Goal: Task Accomplishment & Management: Use online tool/utility

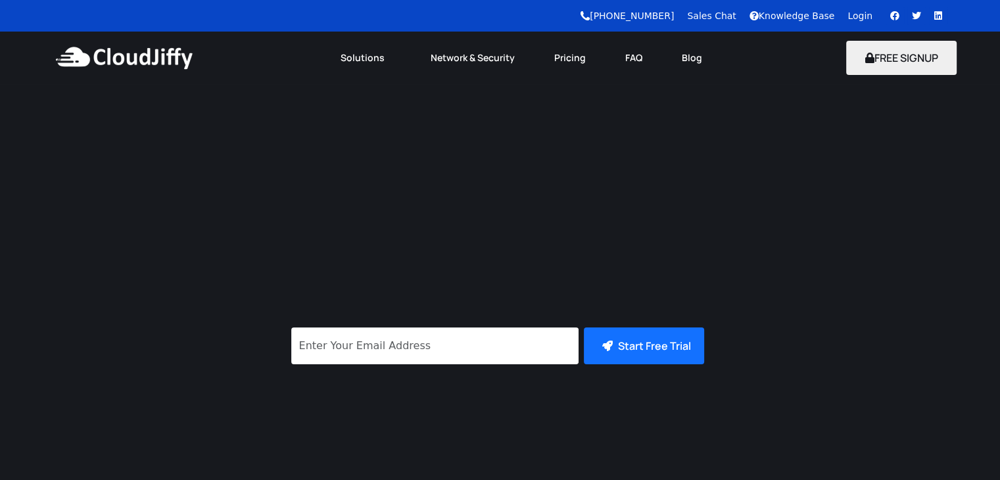
click at [848, 16] on div "Knowledge Base" at bounding box center [798, 16] width 99 height 14
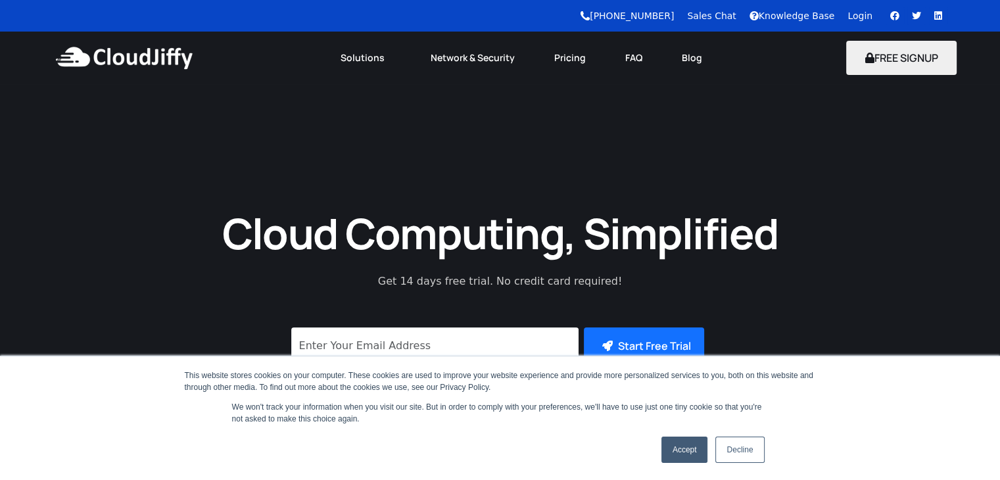
click at [857, 13] on link "Login" at bounding box center [859, 16] width 25 height 11
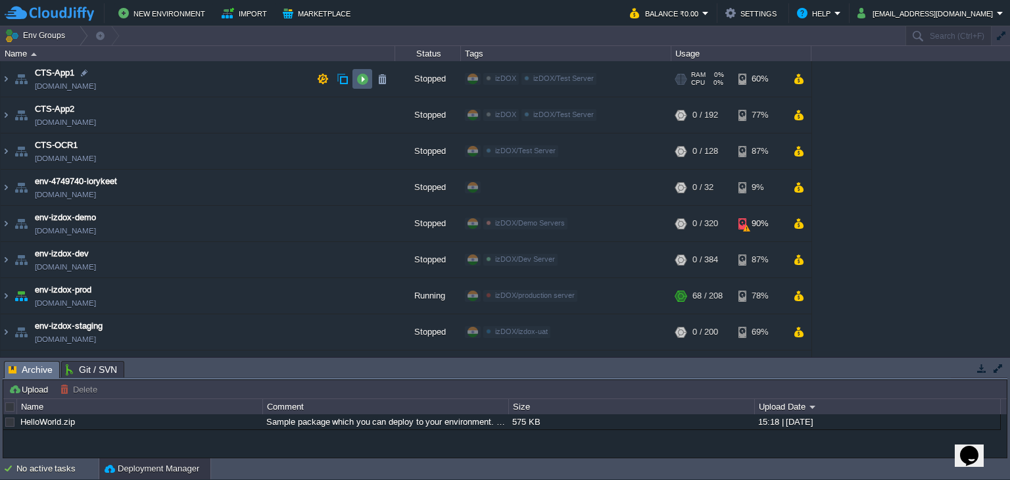
click at [367, 80] on button "button" at bounding box center [362, 79] width 12 height 12
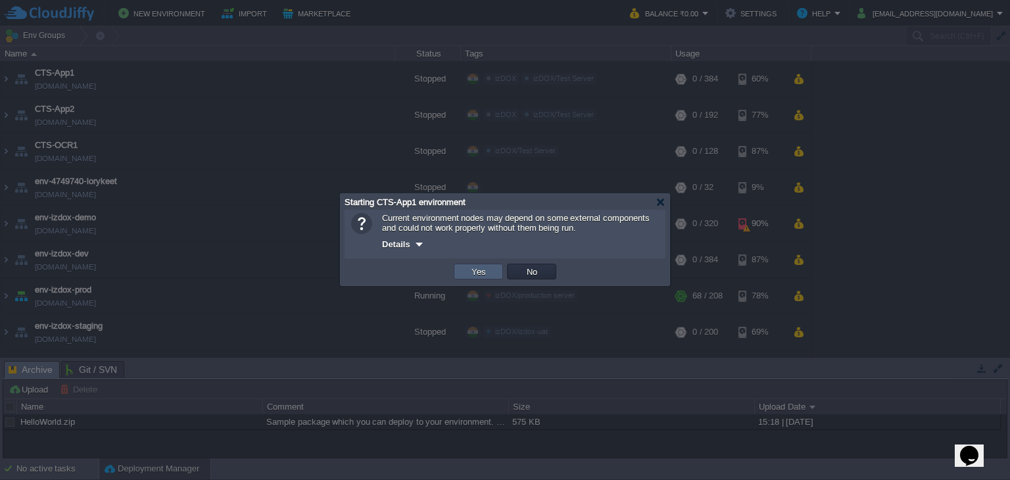
click at [468, 265] on td "Yes" at bounding box center [478, 272] width 49 height 16
